Goal: Find specific page/section: Find specific page/section

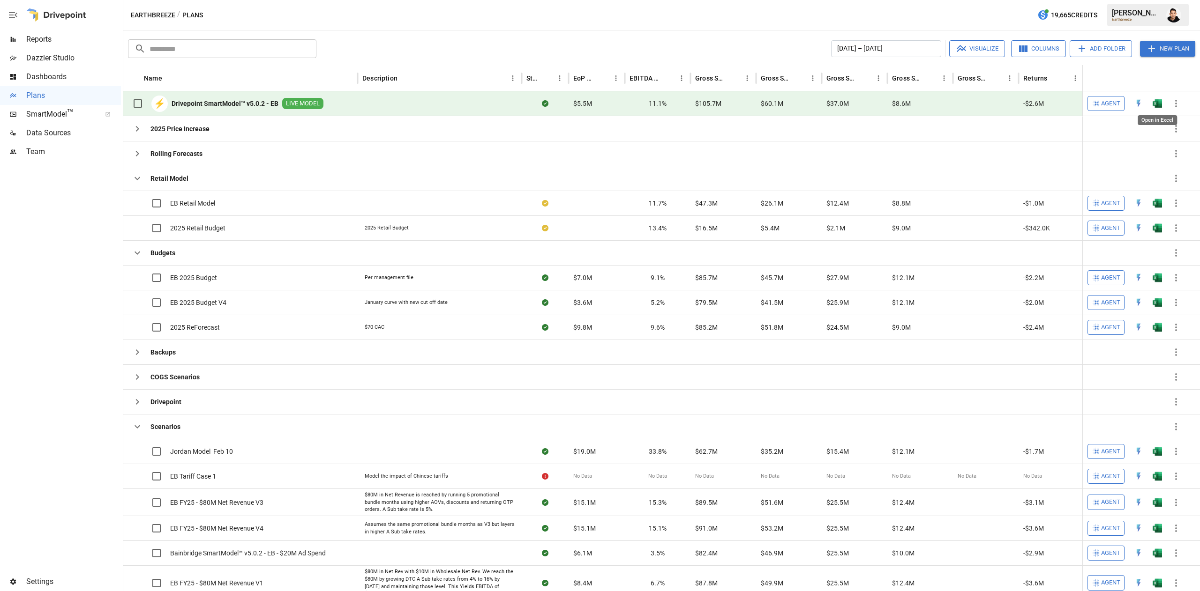
click at [1152, 99] on img "Open in Excel" at bounding box center [1156, 103] width 9 height 9
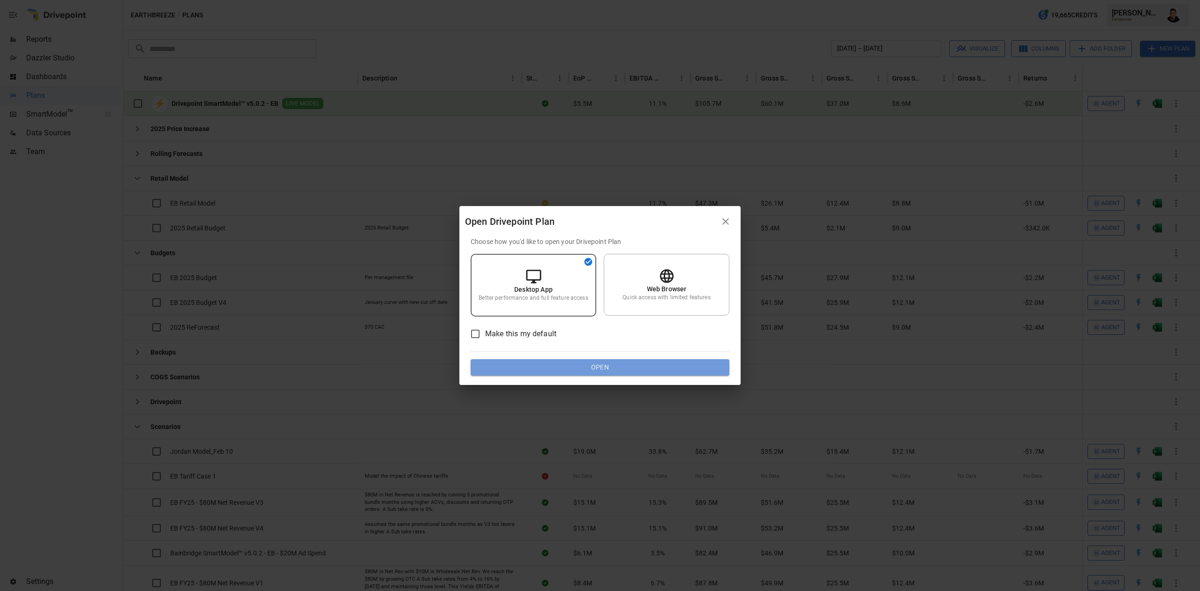
click at [691, 365] on button "Open" at bounding box center [600, 367] width 259 height 17
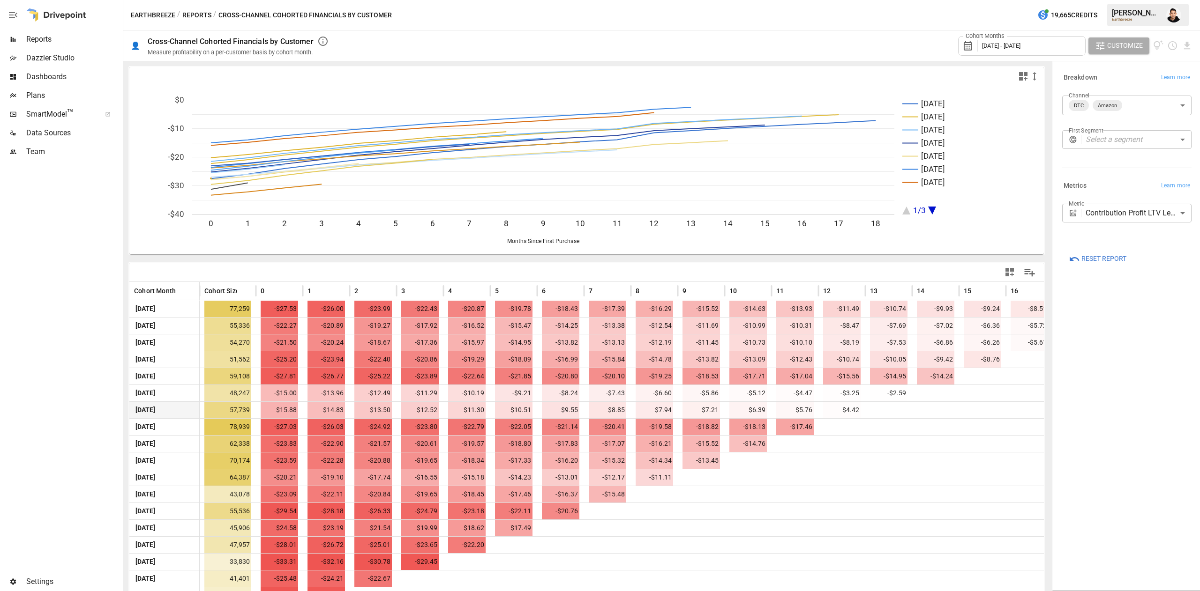
scroll to position [49, 0]
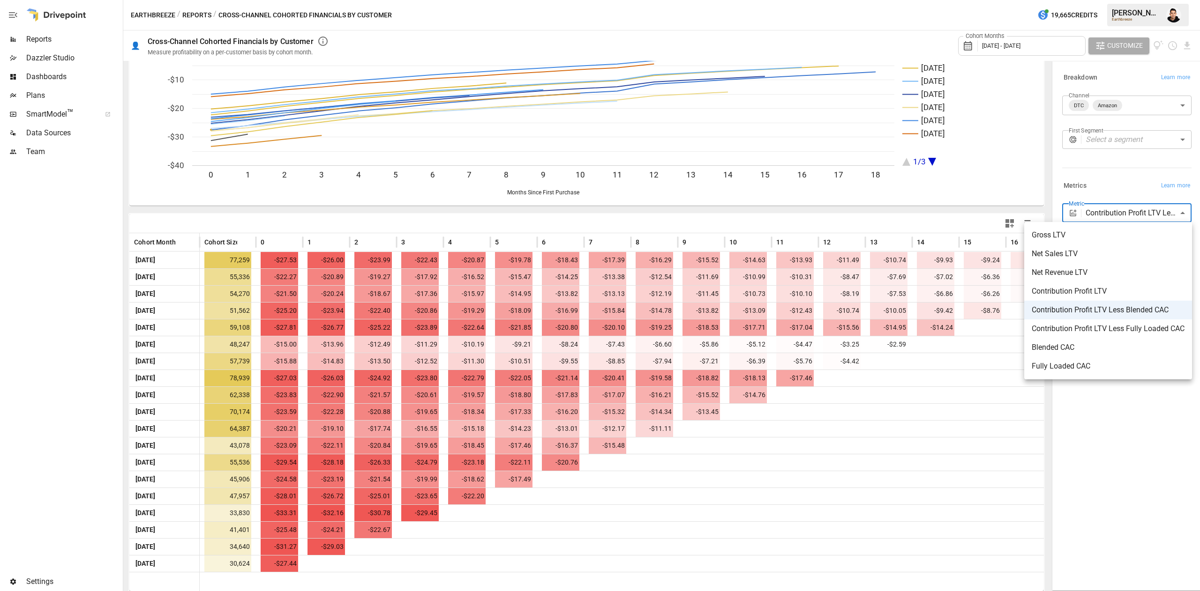
click at [1127, 0] on body "Reports Dazzler Studio Dashboards Plans SmartModel ™ Data Sources Team Settings…" at bounding box center [600, 0] width 1200 height 0
click at [1075, 249] on span "Net Sales LTV" at bounding box center [1108, 253] width 153 height 11
type input "**********"
